Goal: Task Accomplishment & Management: Use online tool/utility

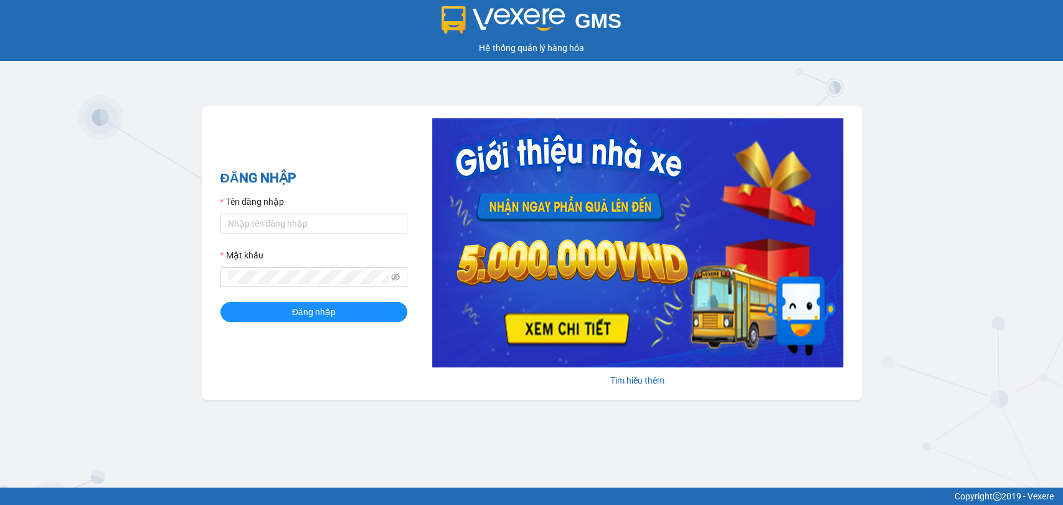
click at [354, 211] on div "Tên đăng nhập" at bounding box center [313, 204] width 187 height 19
click at [357, 224] on input "Tên đăng nhập" at bounding box center [313, 224] width 187 height 20
type input "ngoctram.namhailimo"
click at [220, 302] on button "Đăng nhập" at bounding box center [313, 312] width 187 height 20
